Goal: Contribute content: Add original content to the website for others to see

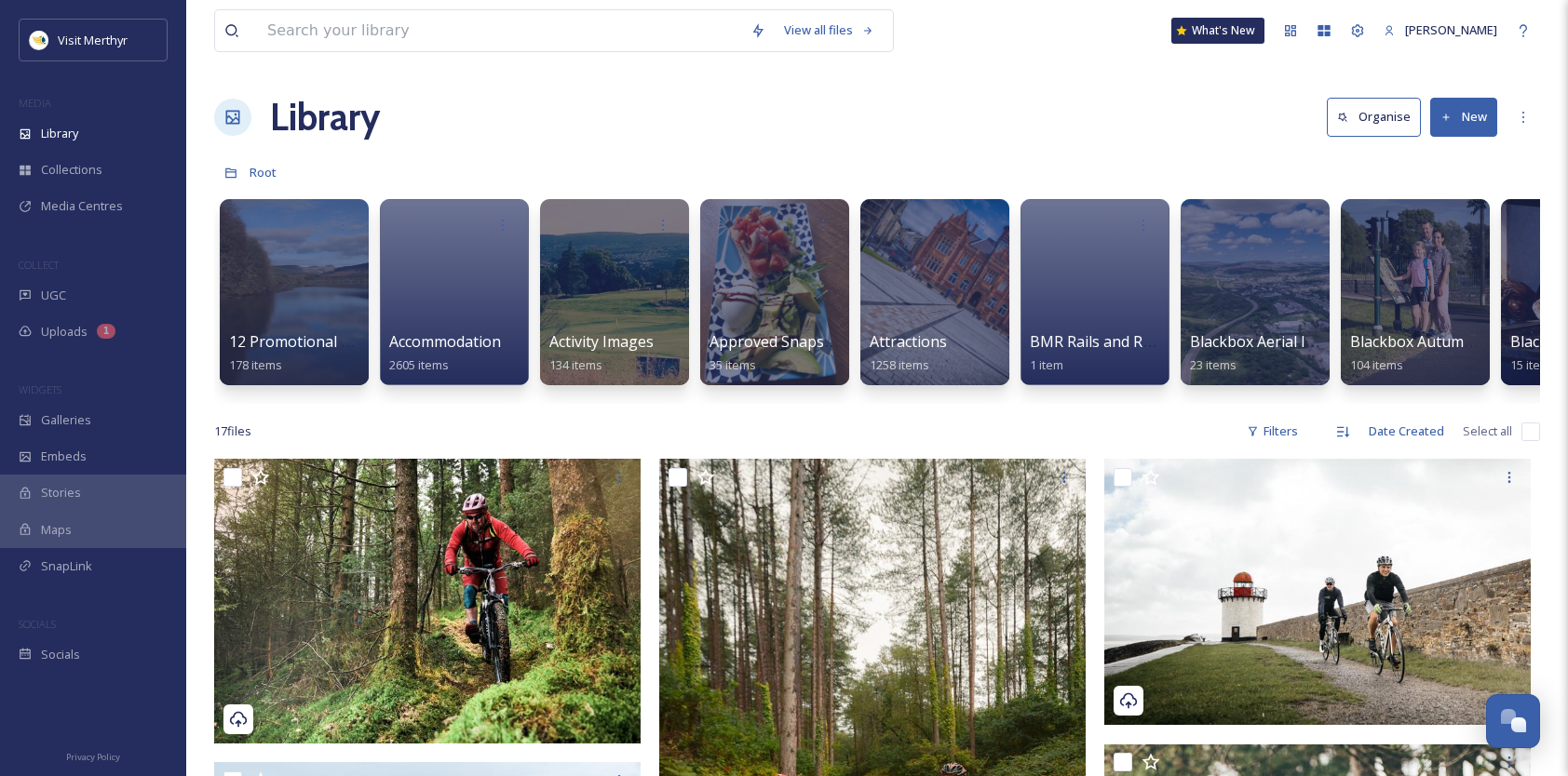
click at [1531, 441] on input "checkbox" at bounding box center [1531, 432] width 19 height 19
checkbox input "true"
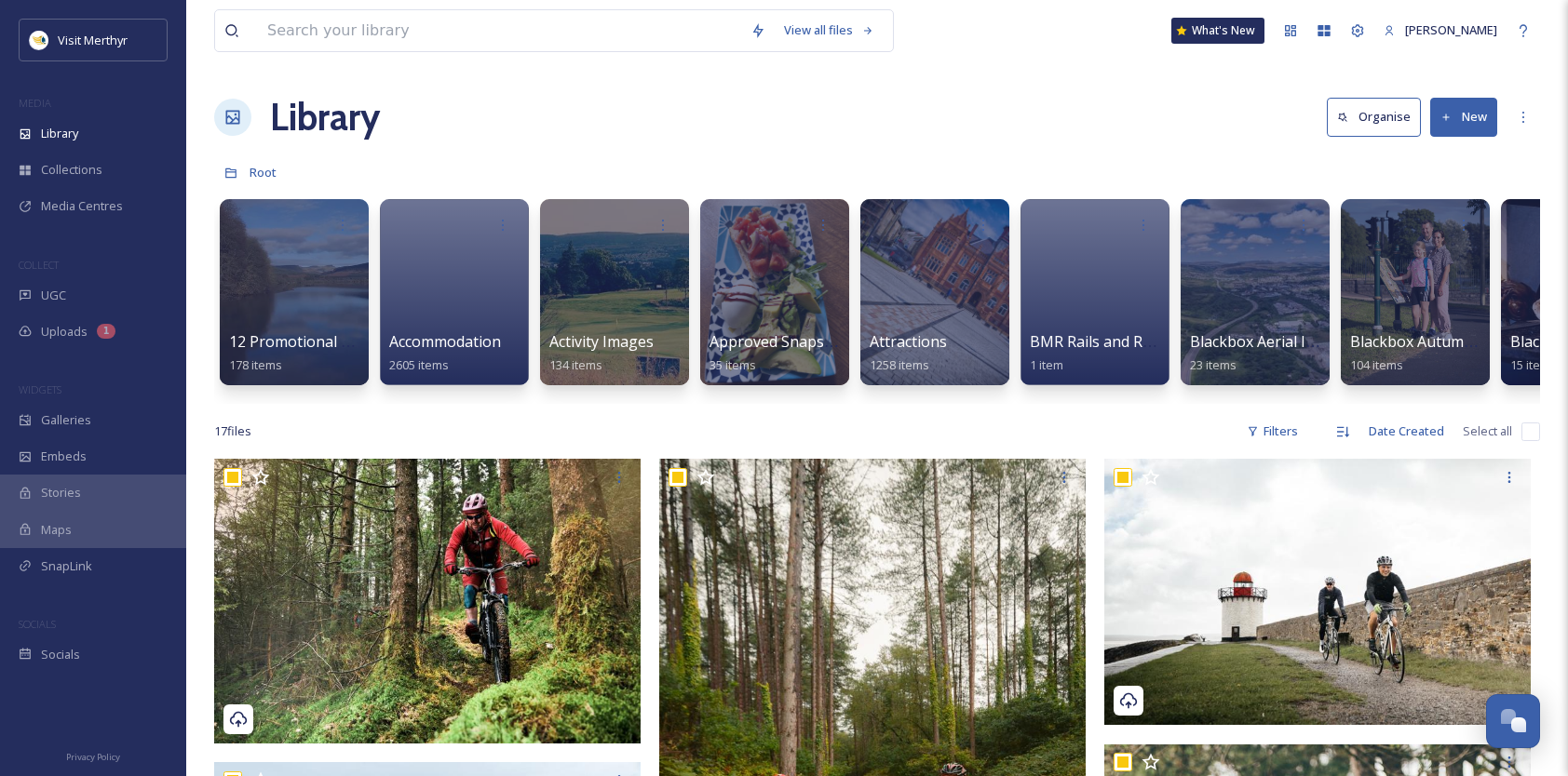
checkbox input "true"
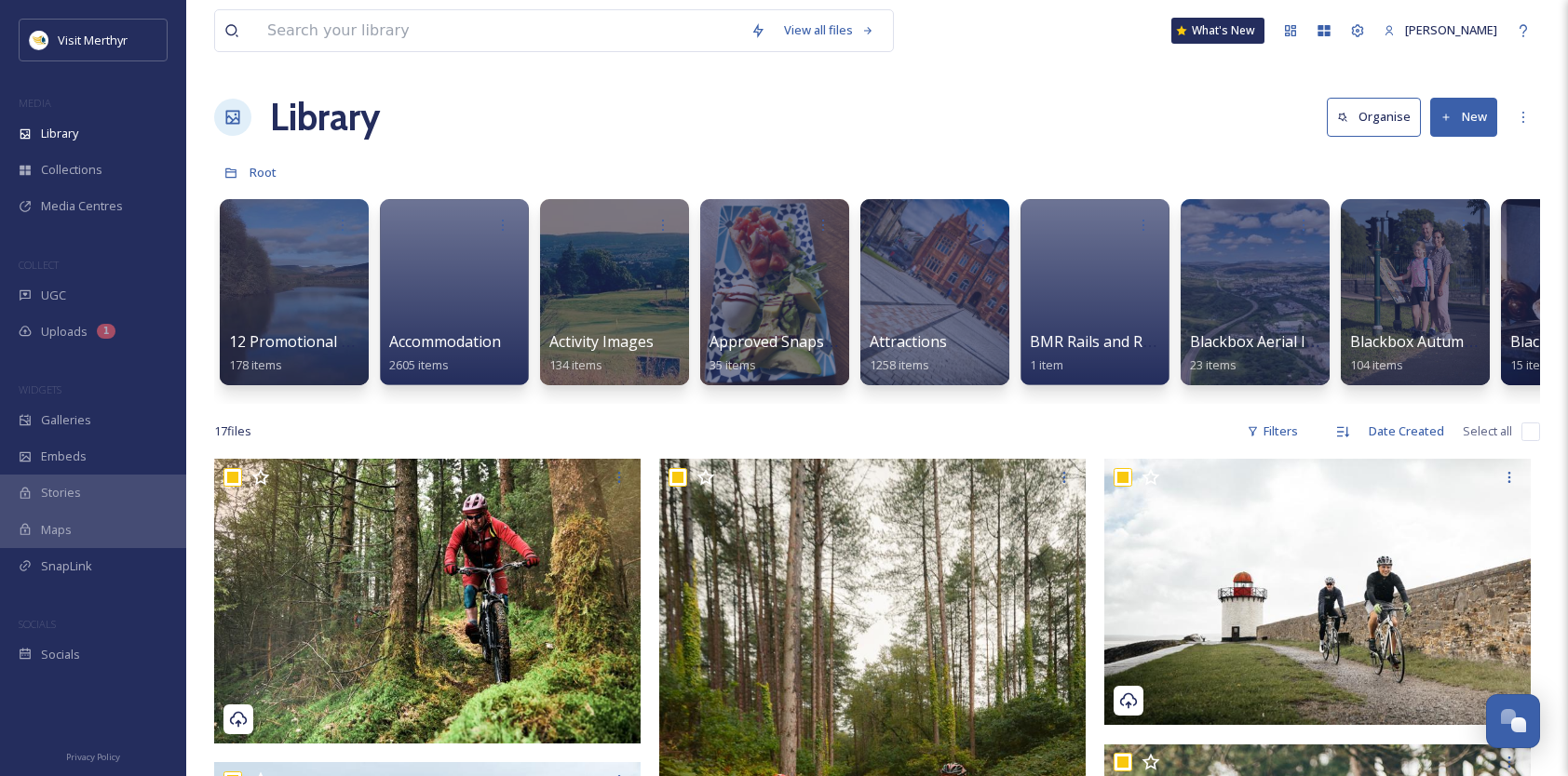
checkbox input "true"
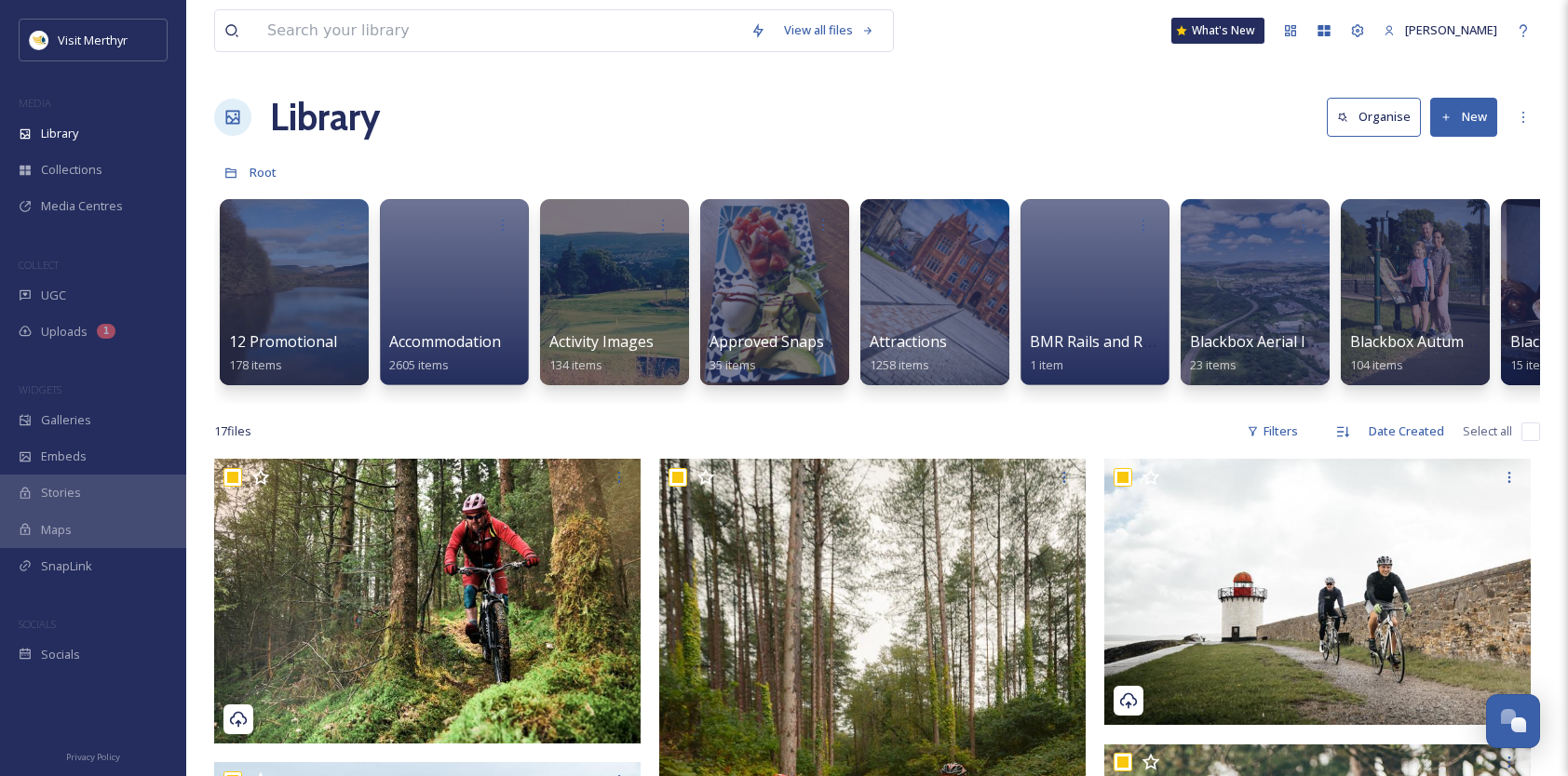
checkbox input "true"
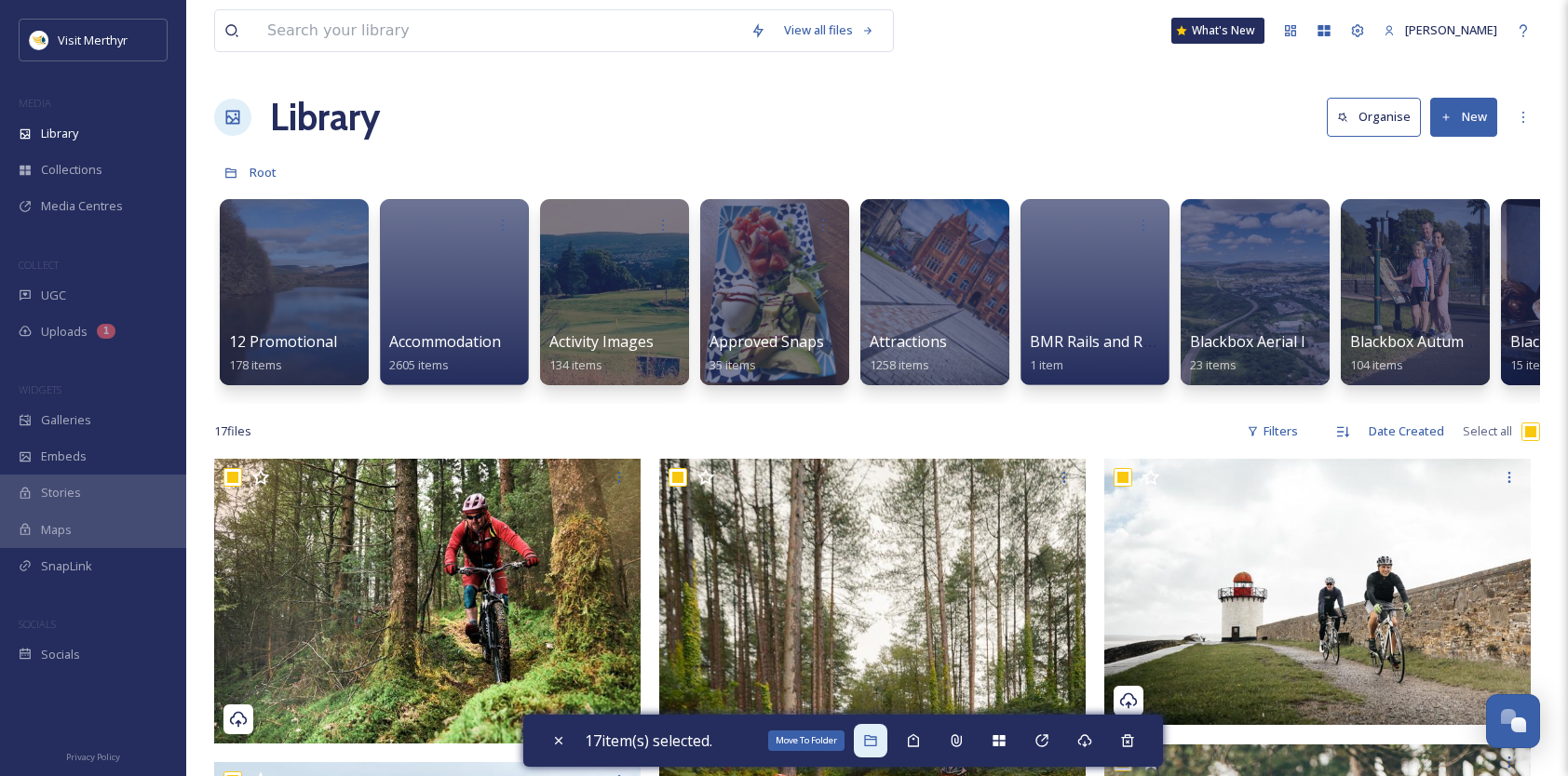
click at [877, 739] on icon at bounding box center [870, 741] width 12 height 11
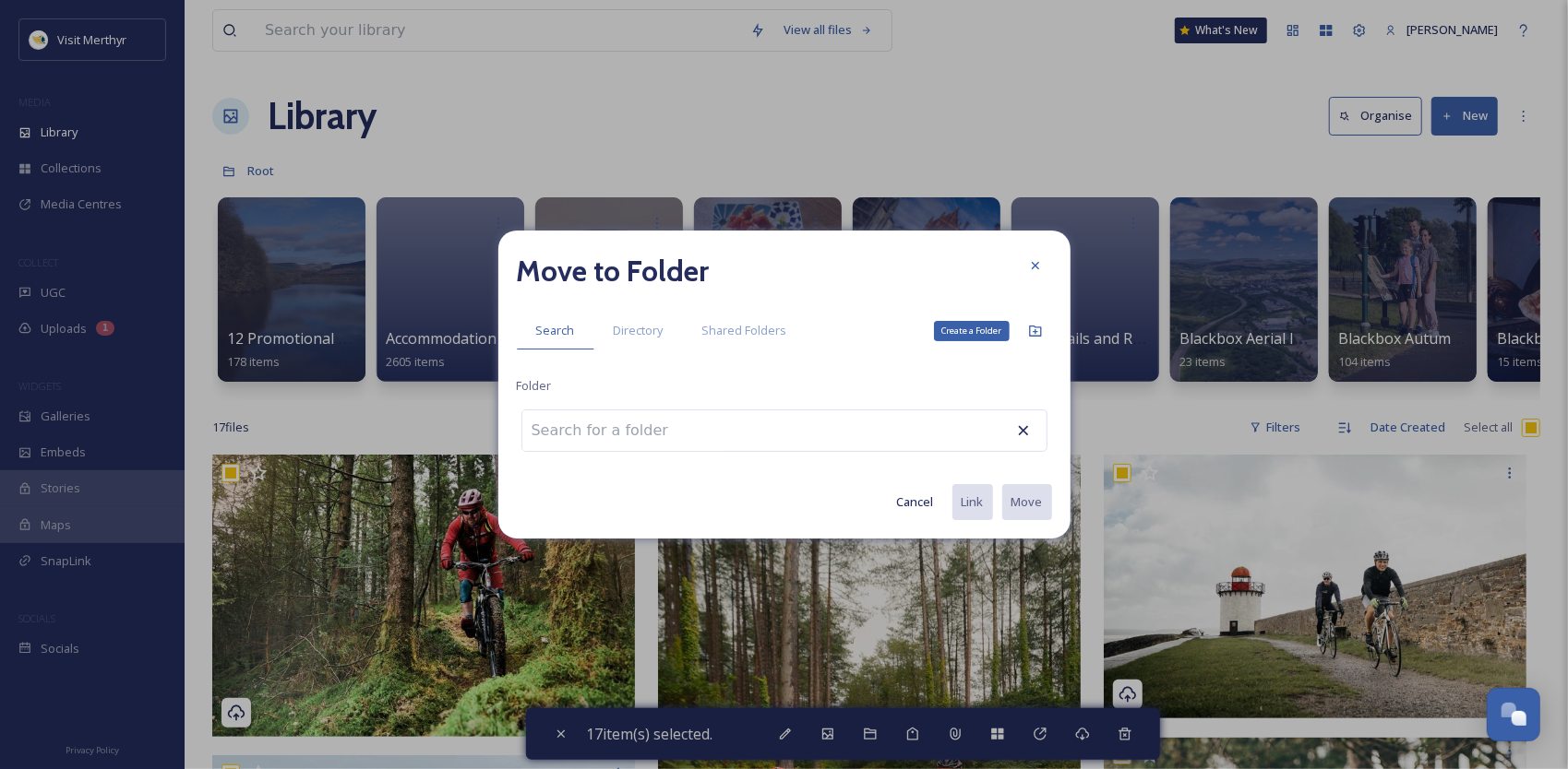
drag, startPoint x: 1035, startPoint y: 333, endPoint x: 991, endPoint y: 358, distance: 50.6
click at [1035, 333] on icon at bounding box center [1035, 332] width 15 height 15
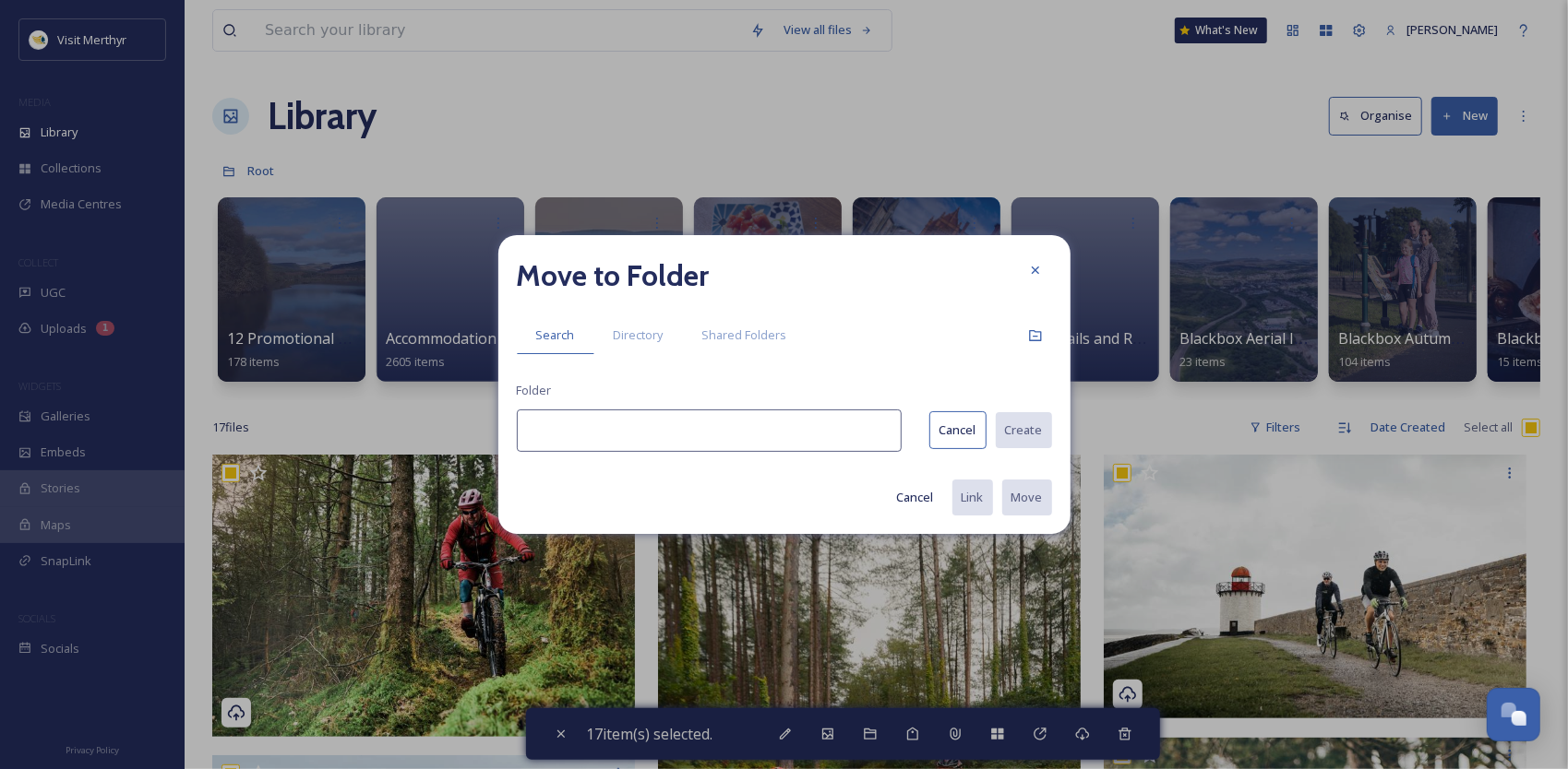
click at [701, 430] on input at bounding box center [709, 430] width 385 height 43
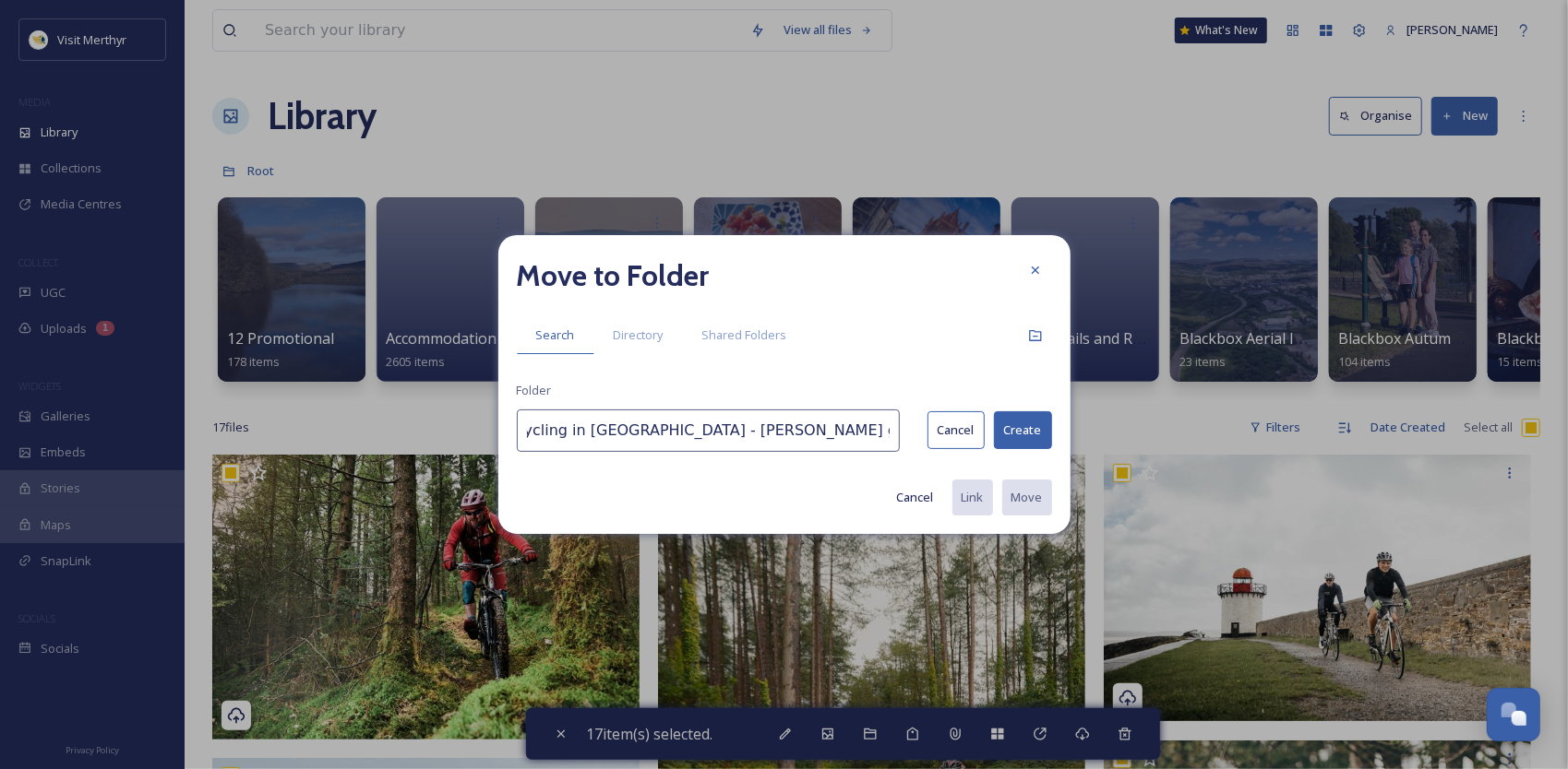
scroll to position [0, 20]
type input "Cycling in Carmarthen - Sarah Owen gave permission Aug25"
click at [1028, 428] on button "Create" at bounding box center [1022, 430] width 58 height 38
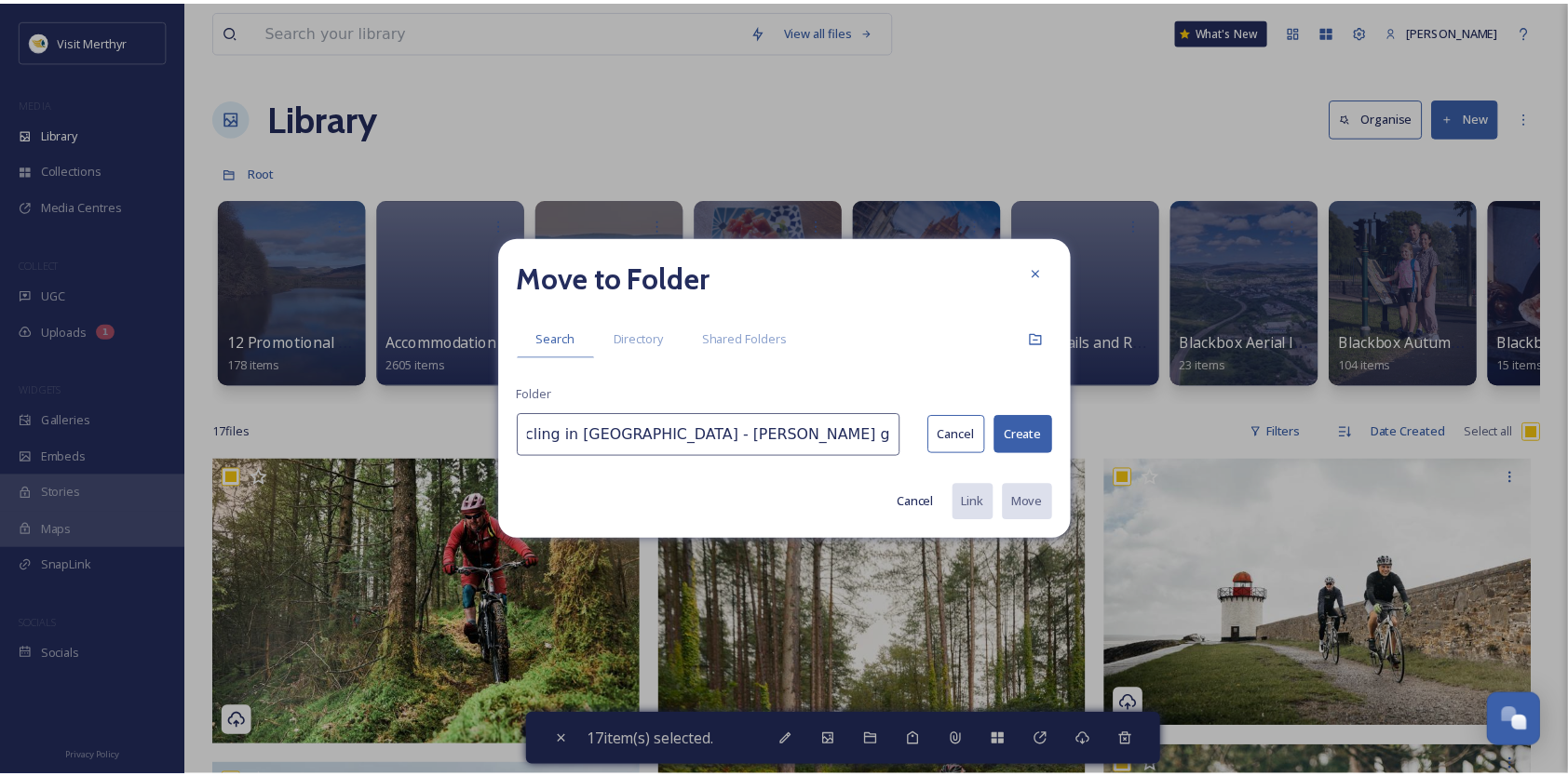
scroll to position [0, 0]
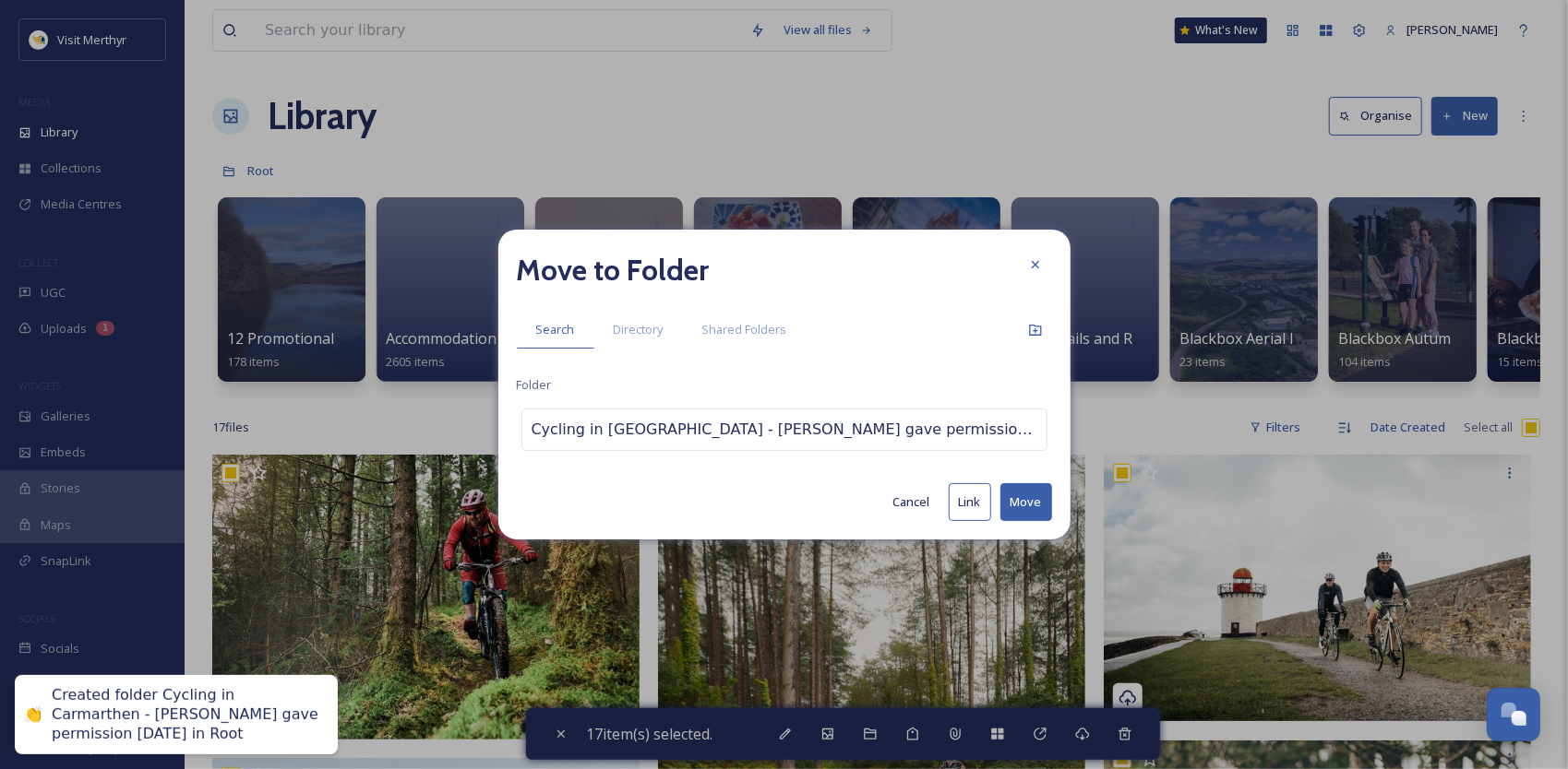
click at [1020, 502] on button "Move" at bounding box center [1025, 503] width 52 height 38
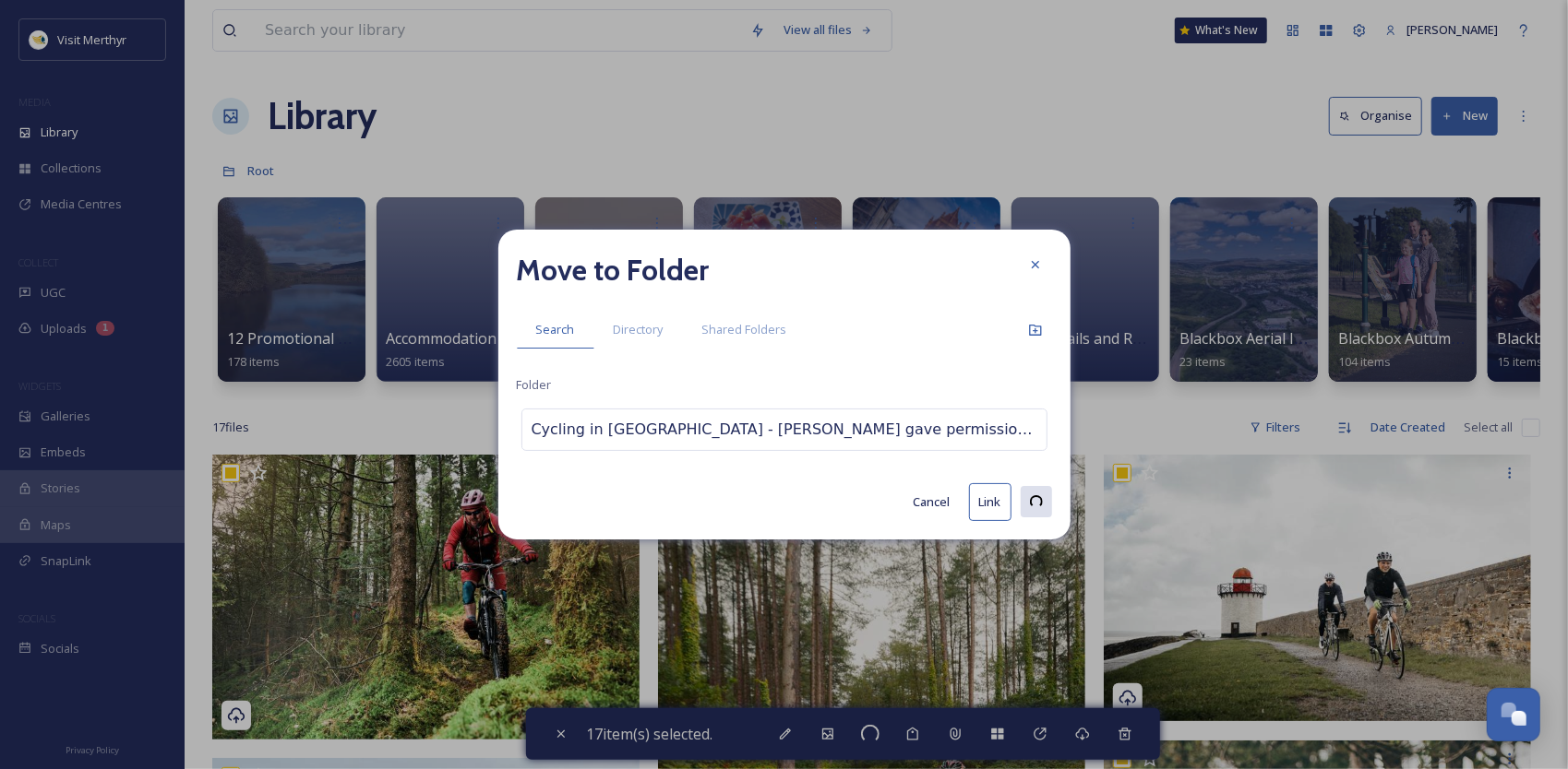
checkbox input "false"
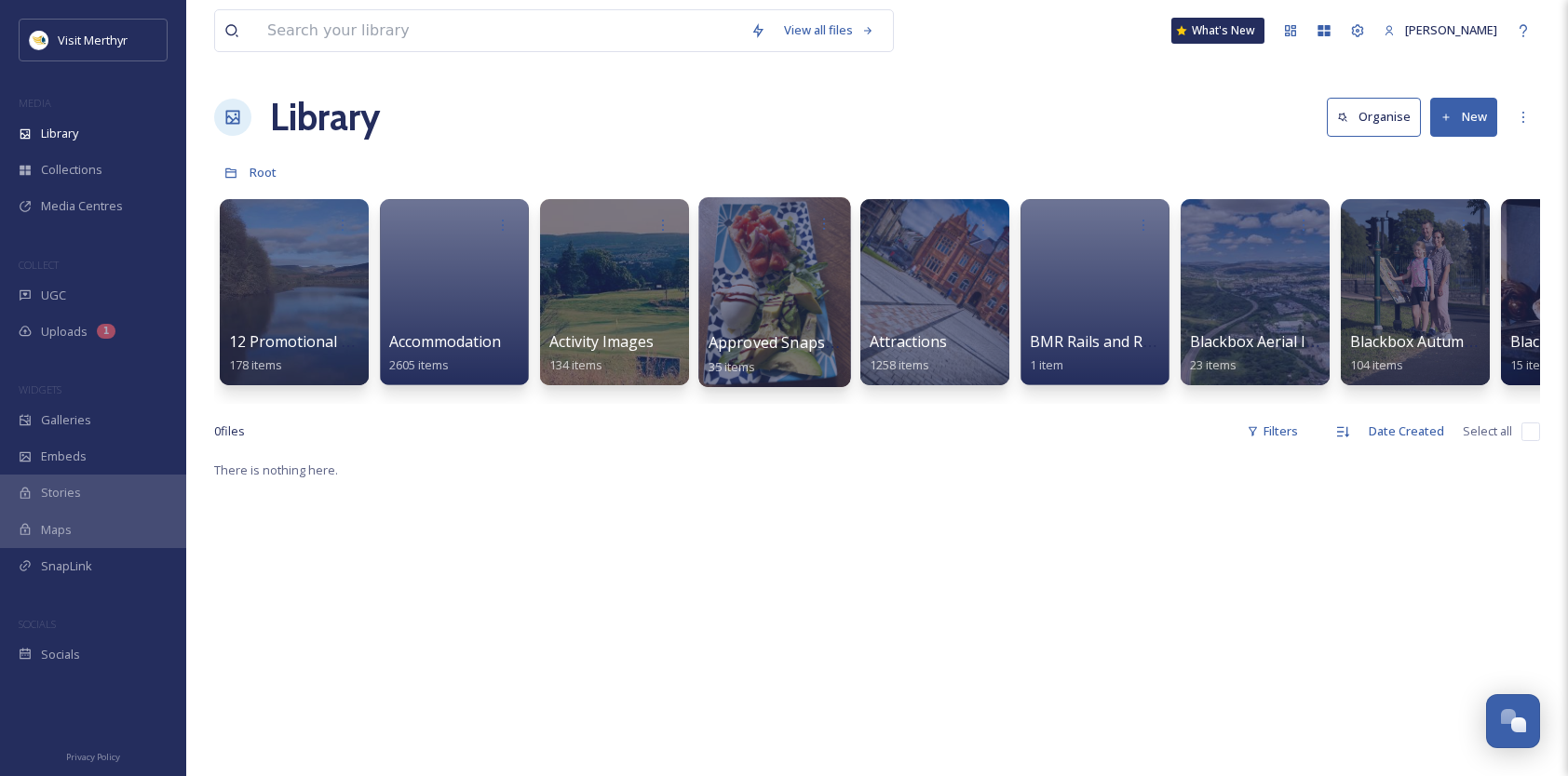
click at [808, 309] on div at bounding box center [774, 292] width 152 height 190
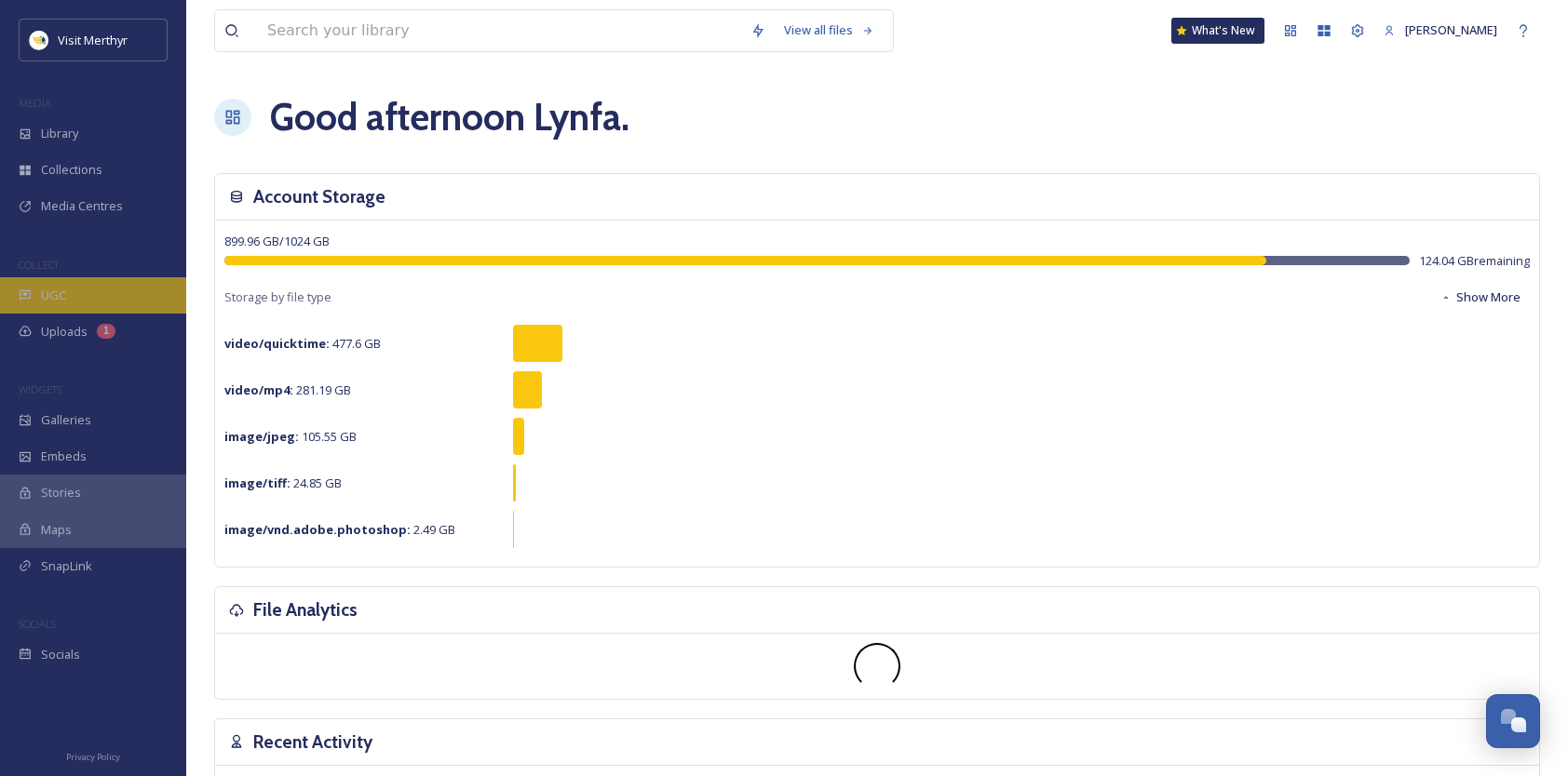
click at [51, 293] on span "UGC" at bounding box center [53, 296] width 25 height 18
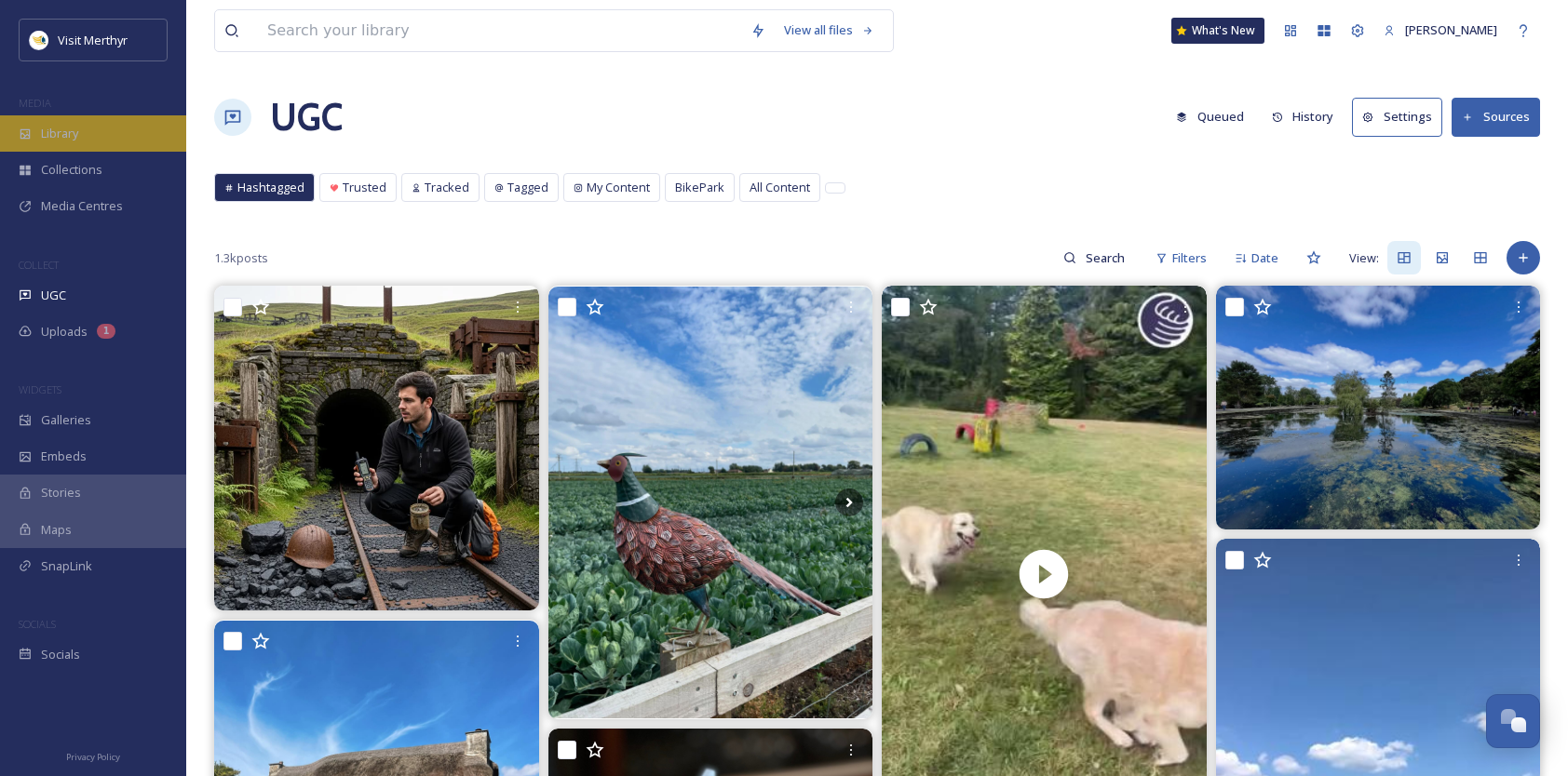
click at [62, 134] on span "Library" at bounding box center [59, 133] width 37 height 18
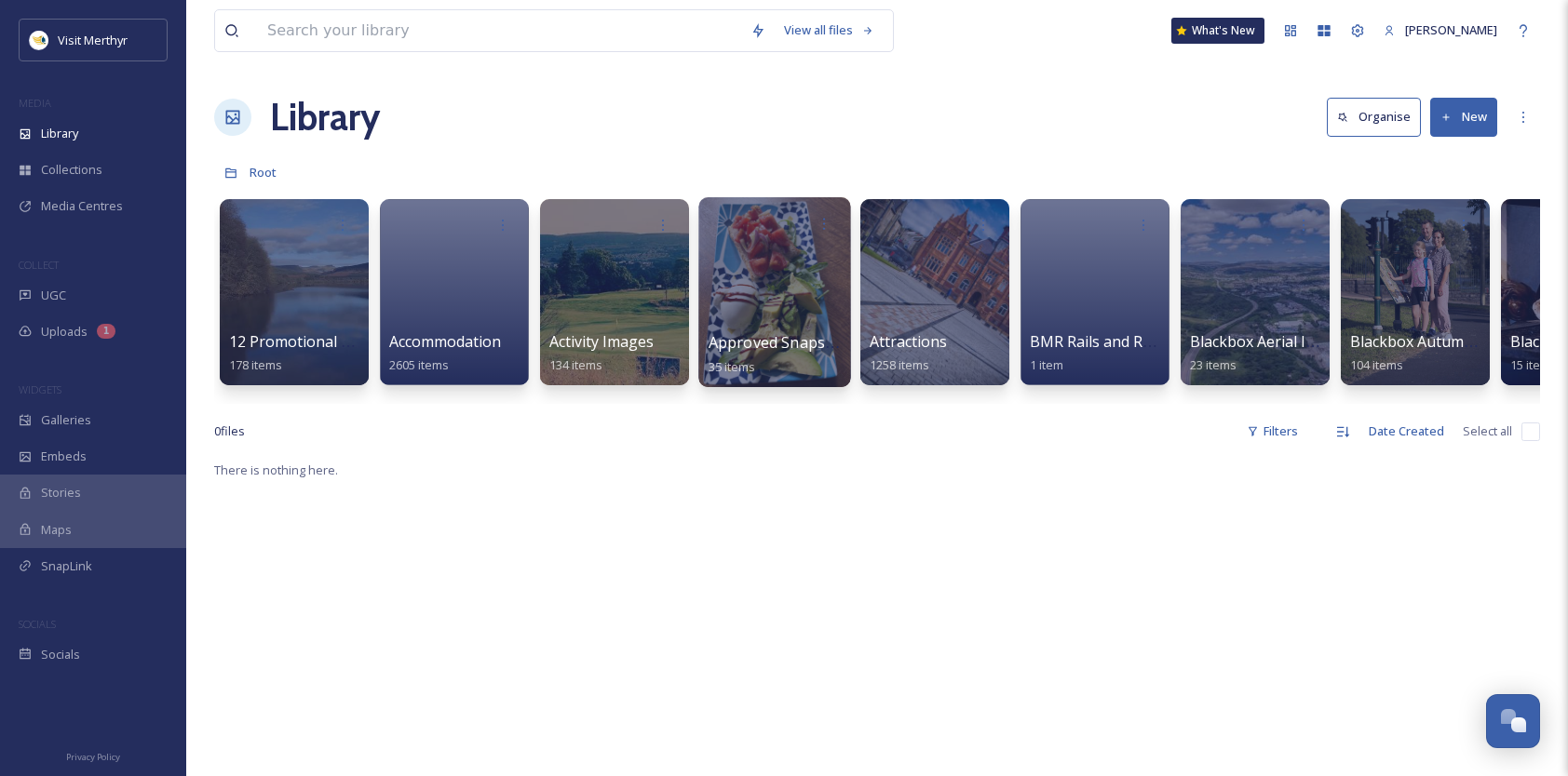
click at [806, 317] on div at bounding box center [774, 292] width 152 height 190
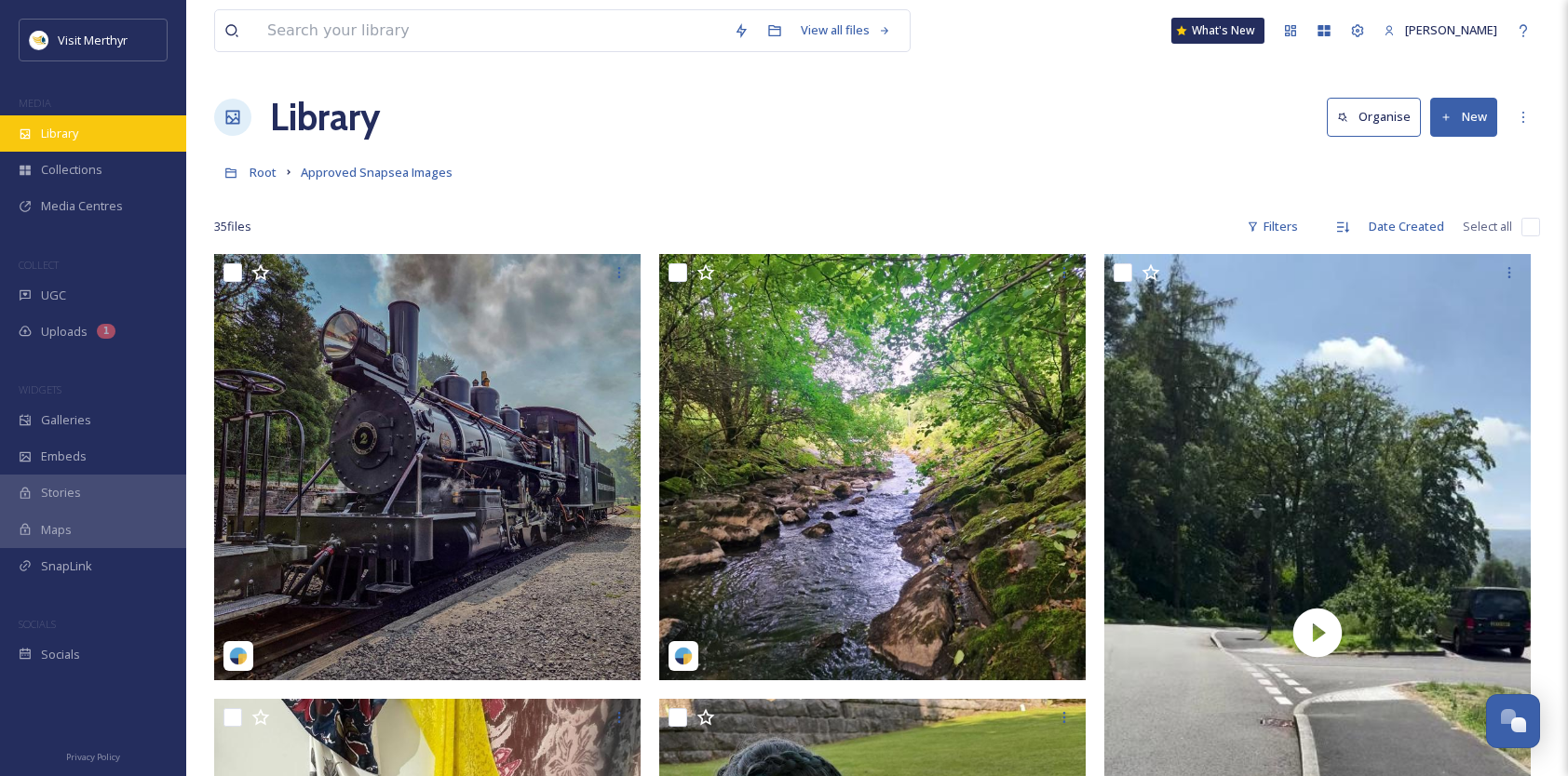
click at [65, 134] on span "Library" at bounding box center [59, 133] width 37 height 18
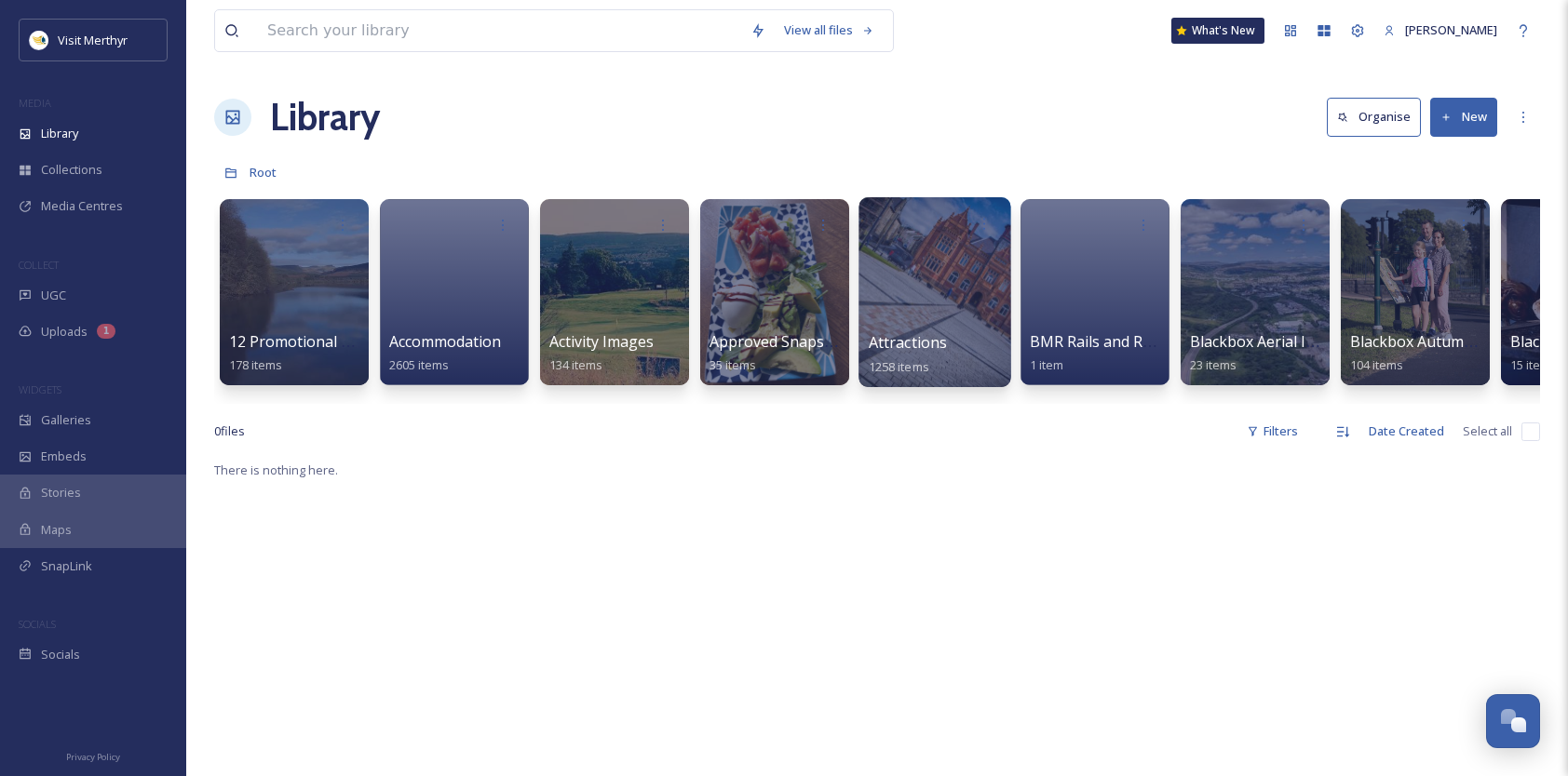
click at [916, 318] on div at bounding box center [934, 292] width 152 height 190
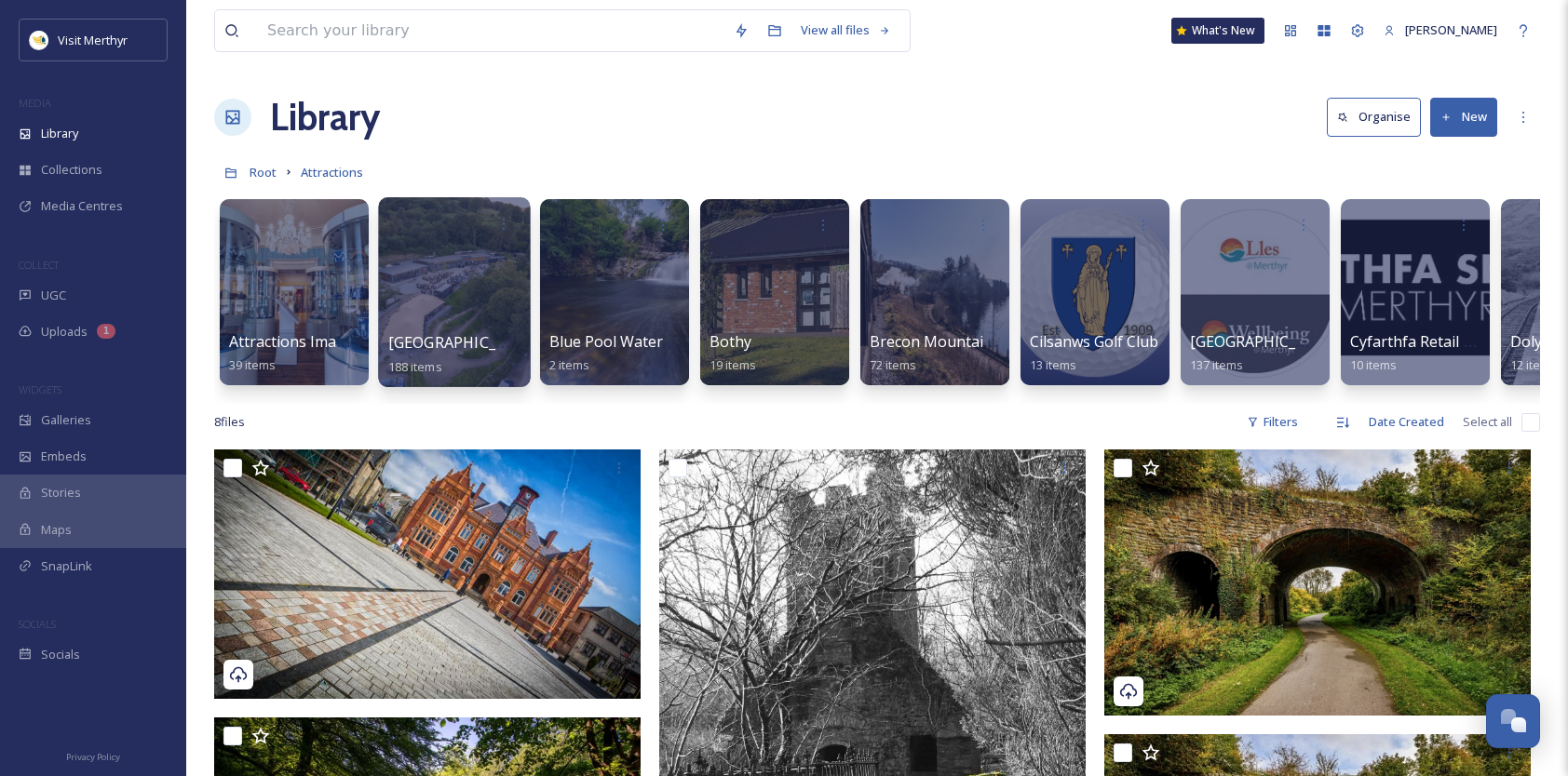
click at [441, 311] on div at bounding box center [453, 292] width 152 height 190
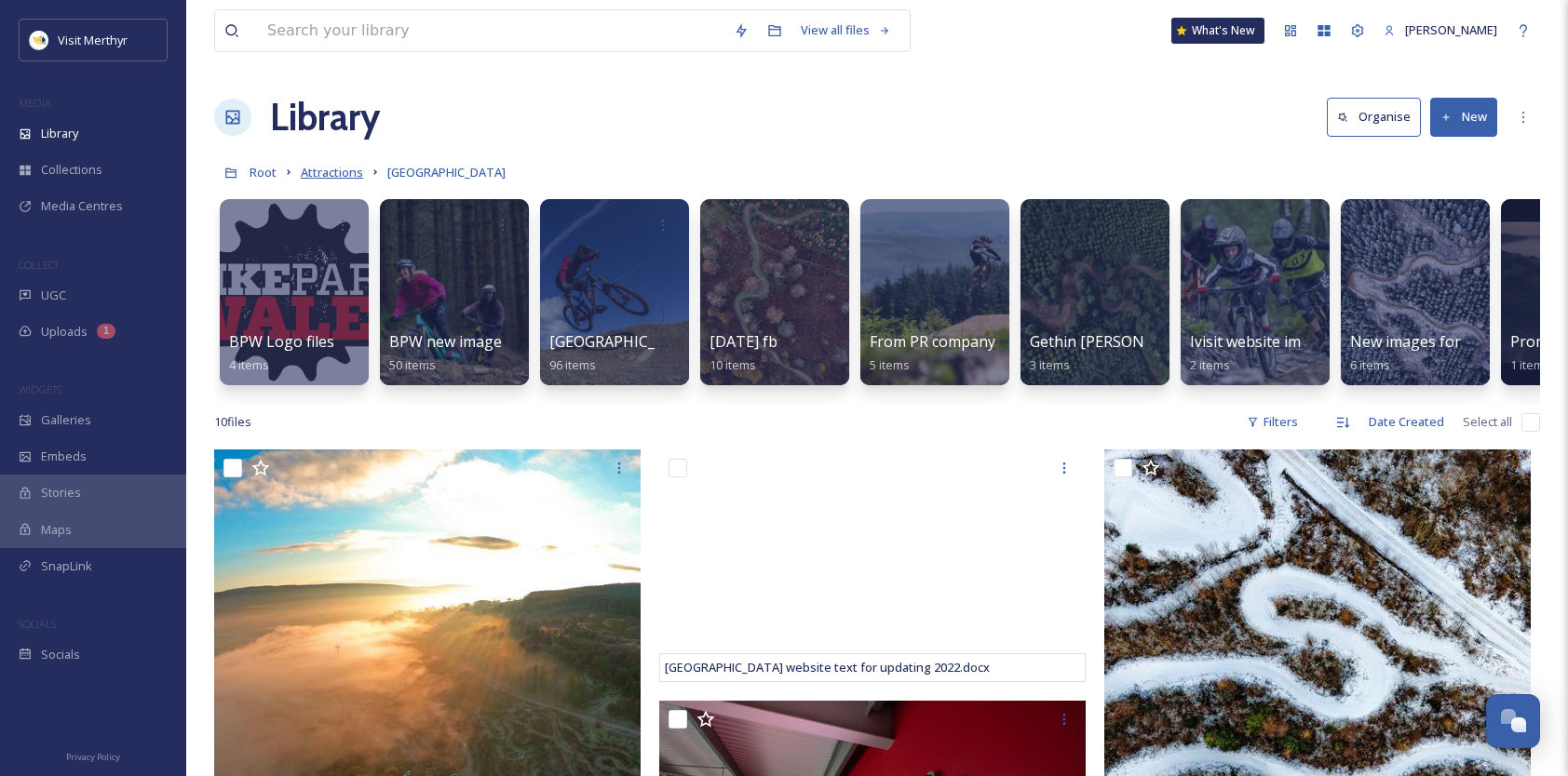
click at [317, 170] on span "Attractions" at bounding box center [331, 173] width 62 height 17
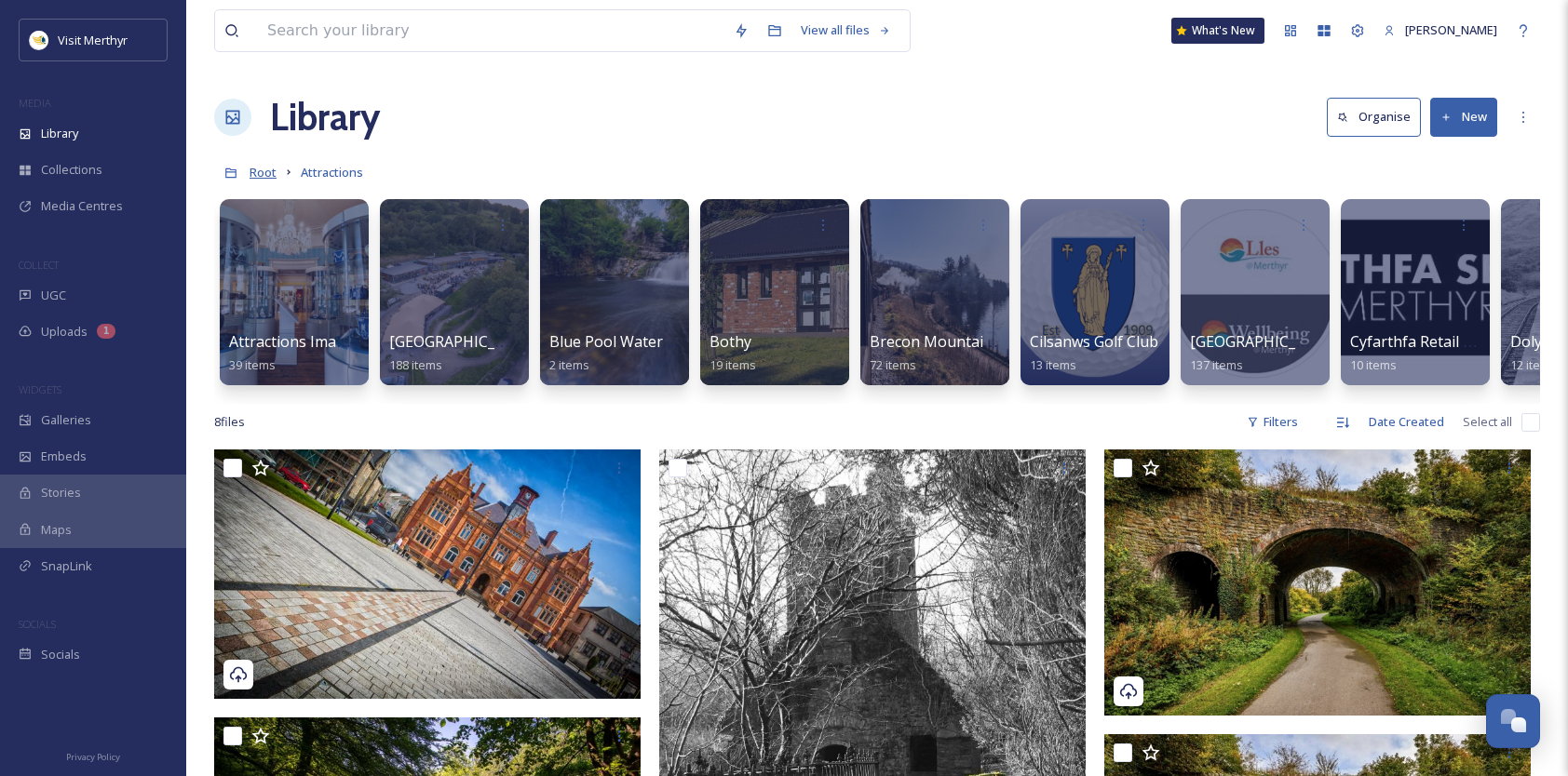
click at [265, 170] on span "Root" at bounding box center [263, 173] width 27 height 17
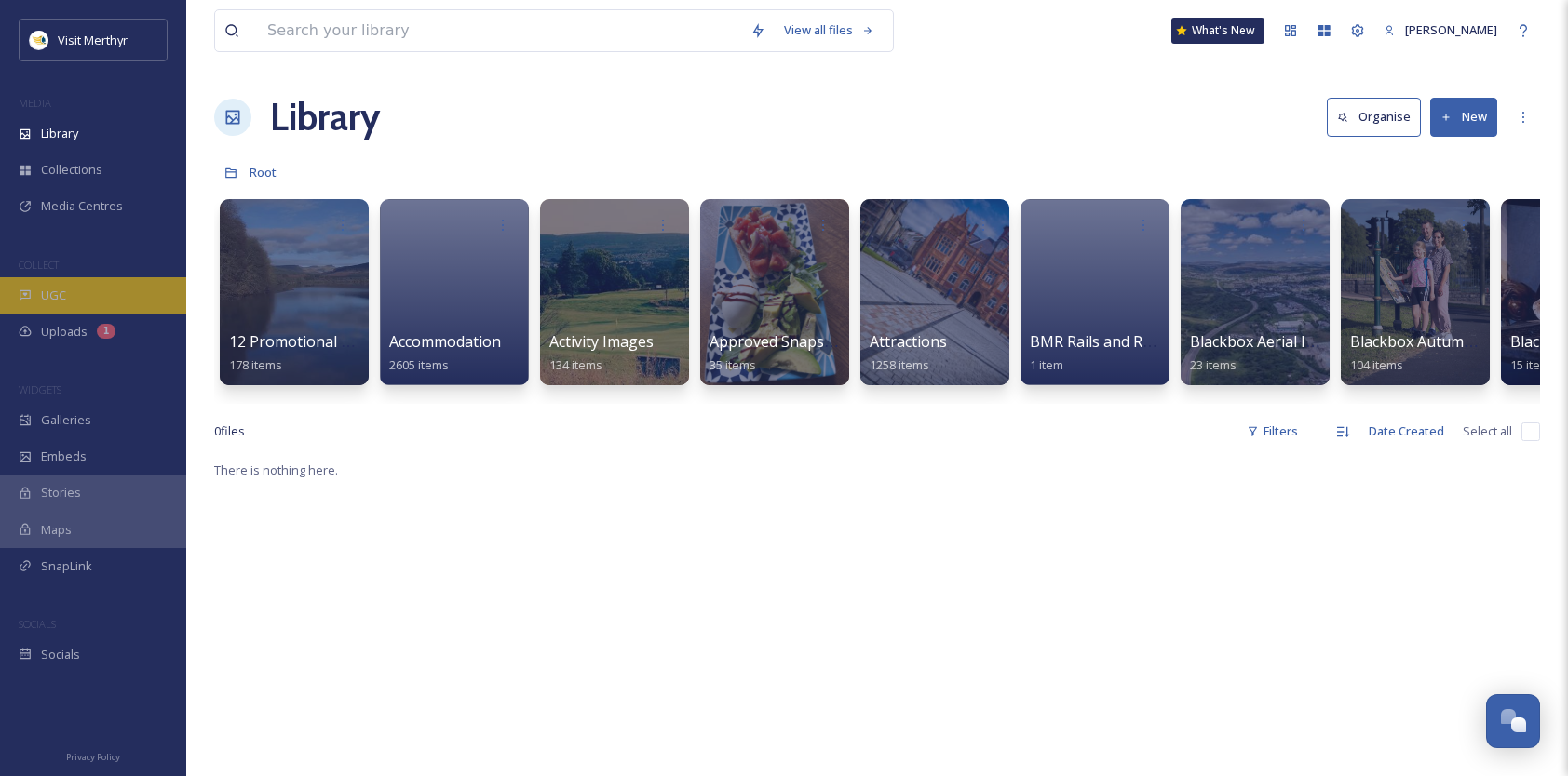
click at [87, 300] on div "UGC" at bounding box center [93, 296] width 186 height 36
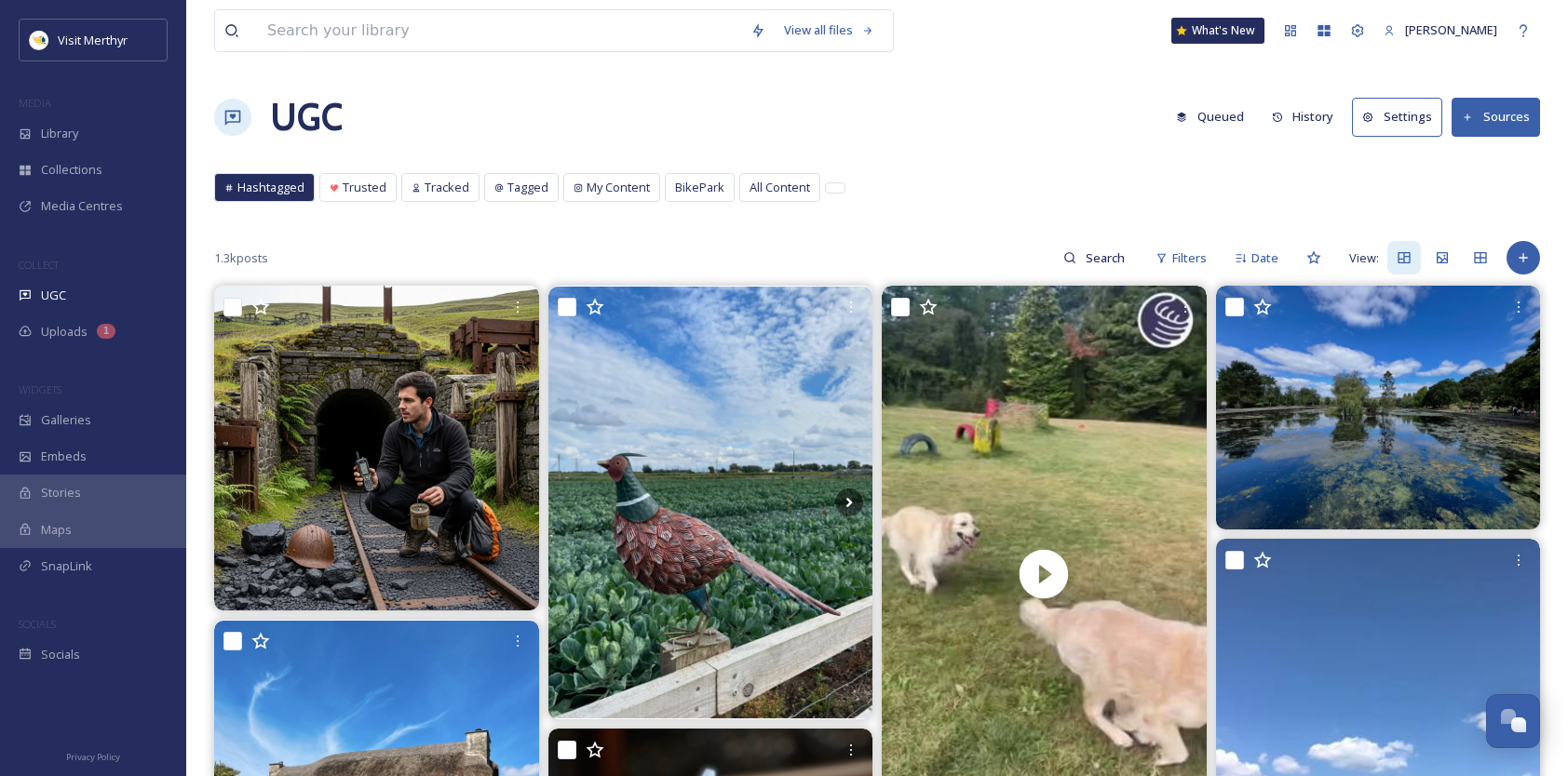
click at [1482, 110] on button "Sources" at bounding box center [1496, 116] width 89 height 38
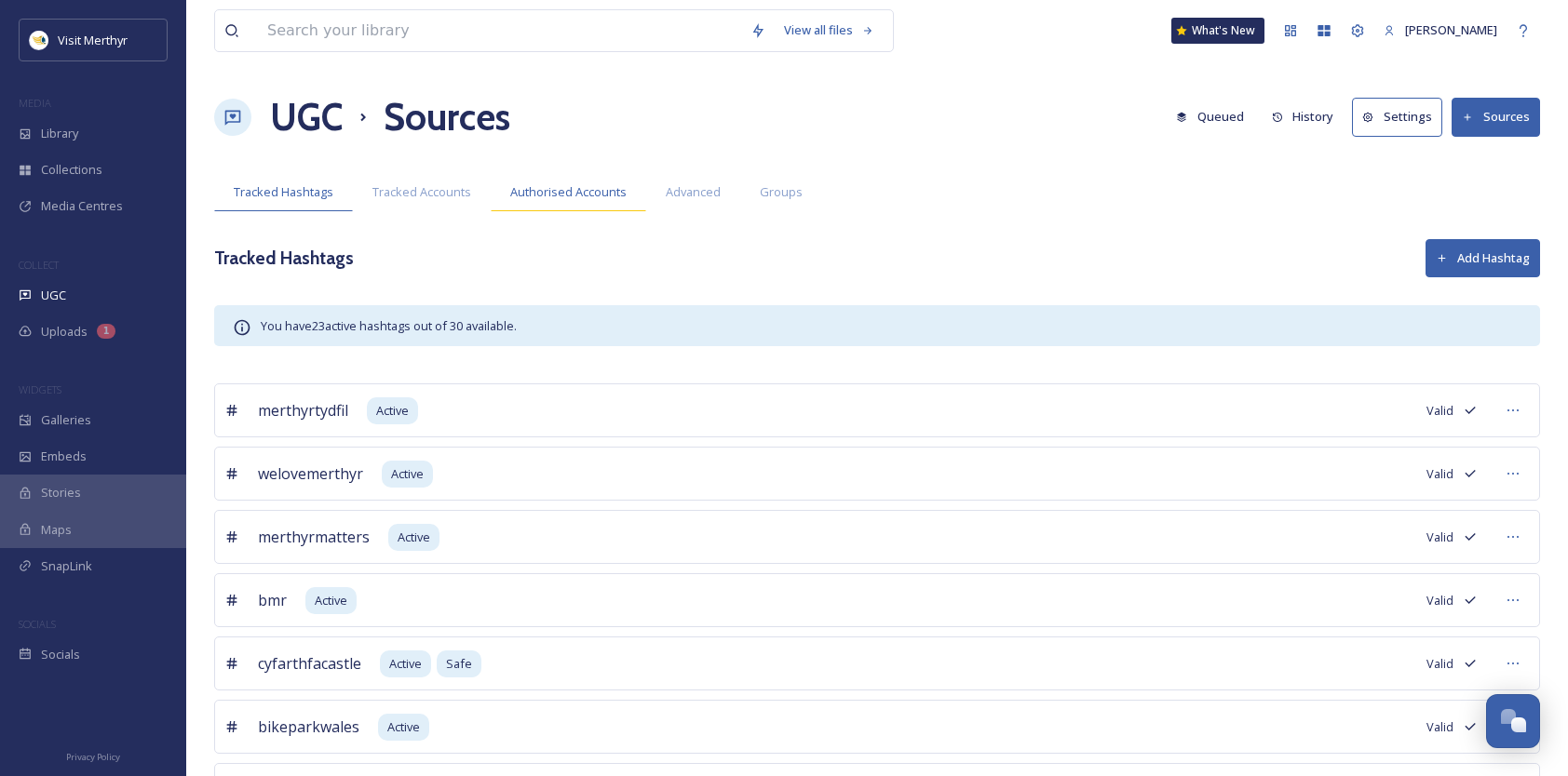
click at [555, 193] on span "Authorised Accounts" at bounding box center [568, 192] width 116 height 18
